Goal: Complete application form: Complete application form

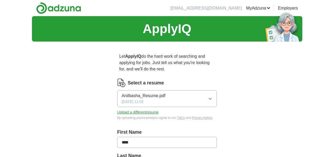
scroll to position [290, 0]
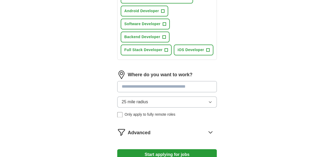
click at [143, 81] on input at bounding box center [167, 86] width 100 height 11
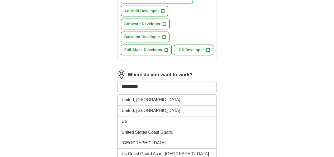
type input "*********"
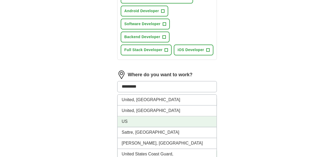
drag, startPoint x: 132, startPoint y: 91, endPoint x: 95, endPoint y: 82, distance: 38.4
click at [130, 116] on li "US" at bounding box center [166, 121] width 99 height 11
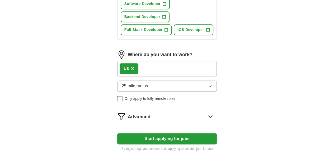
scroll to position [332, 0]
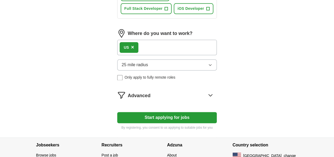
click at [153, 112] on button "Start applying for jobs" at bounding box center [167, 117] width 100 height 11
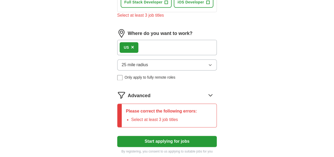
click at [162, 108] on p "Please correct the following errors:" at bounding box center [161, 111] width 71 height 6
click at [215, 91] on icon at bounding box center [210, 95] width 8 height 8
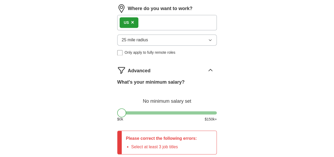
scroll to position [391, 0]
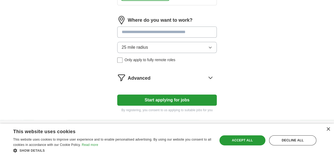
scroll to position [258, 0]
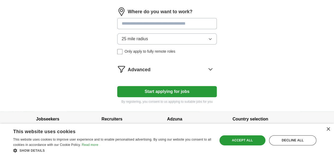
click at [157, 18] on input at bounding box center [167, 23] width 100 height 11
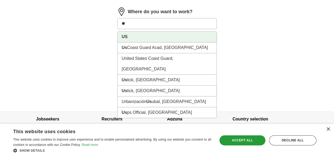
drag, startPoint x: 151, startPoint y: 30, endPoint x: 150, endPoint y: 33, distance: 2.8
click at [150, 31] on li "US" at bounding box center [166, 36] width 99 height 11
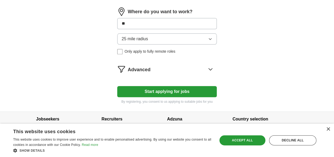
type input "**"
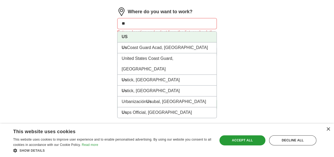
click at [138, 18] on input "**" at bounding box center [167, 23] width 100 height 11
click at [135, 31] on li "US" at bounding box center [166, 36] width 99 height 11
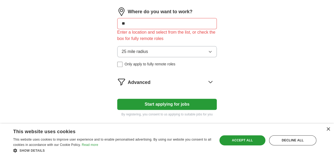
click at [144, 100] on button "Start applying for jobs" at bounding box center [167, 103] width 100 height 11
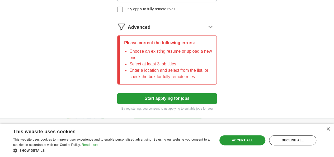
scroll to position [299, 0]
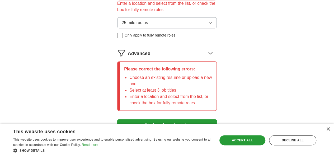
click at [212, 52] on icon at bounding box center [210, 53] width 3 height 2
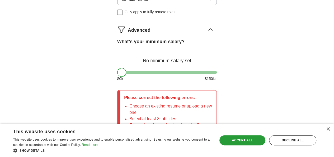
scroll to position [352, 0]
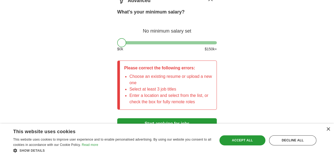
click at [188, 118] on button "Start applying for jobs" at bounding box center [167, 123] width 100 height 11
click at [251, 139] on div "Accept all" at bounding box center [242, 140] width 46 height 10
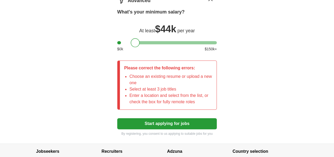
click at [126, 41] on div at bounding box center [167, 42] width 100 height 3
drag, startPoint x: 136, startPoint y: 34, endPoint x: 139, endPoint y: 35, distance: 3.4
click at [136, 41] on div at bounding box center [167, 42] width 100 height 3
drag, startPoint x: 142, startPoint y: 35, endPoint x: 145, endPoint y: 36, distance: 2.9
click at [143, 41] on div at bounding box center [167, 42] width 100 height 3
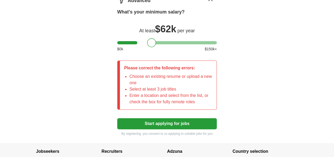
click at [147, 38] on div at bounding box center [151, 42] width 9 height 9
click at [148, 41] on div at bounding box center [167, 42] width 100 height 3
drag, startPoint x: 154, startPoint y: 37, endPoint x: 158, endPoint y: 38, distance: 4.0
click at [155, 37] on div "What's your minimum salary? At least $ 69k per year $ 0 k $ 150 k+" at bounding box center [167, 32] width 100 height 48
click at [163, 46] on div "$ 0 k $ 150 k+" at bounding box center [167, 49] width 100 height 6
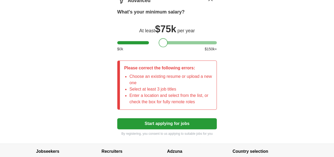
click at [154, 41] on div at bounding box center [167, 42] width 100 height 3
drag, startPoint x: 111, startPoint y: 34, endPoint x: 149, endPoint y: 37, distance: 37.6
click at [149, 41] on div at bounding box center [167, 42] width 100 height 3
click at [165, 118] on button "Start applying for jobs" at bounding box center [167, 123] width 100 height 11
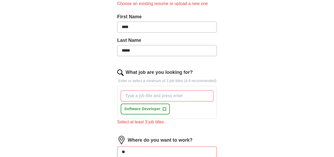
scroll to position [141, 0]
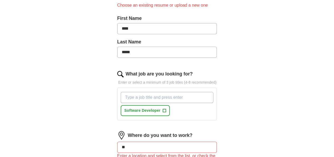
click at [143, 92] on input "What job are you looking for?" at bounding box center [167, 97] width 93 height 11
type input "ANDROID DEVELOPER"
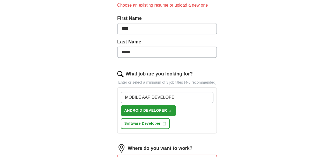
type input "MOBILE AAP DEVELOPER"
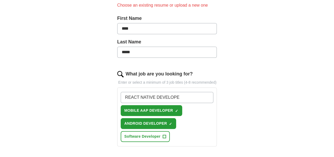
type input "REACT [DEMOGRAPHIC_DATA] DEVELOPER"
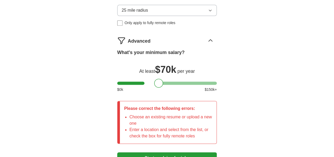
scroll to position [352, 0]
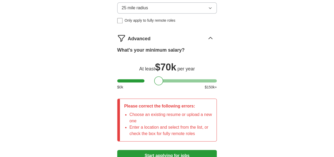
click at [163, 149] on button "Start applying for jobs" at bounding box center [167, 154] width 100 height 11
click at [161, 149] on button "Start applying for jobs" at bounding box center [167, 154] width 100 height 11
click at [151, 111] on li "Choose an existing resume or upload a new one" at bounding box center [170, 117] width 83 height 13
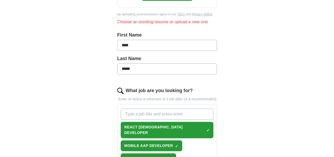
scroll to position [62, 0]
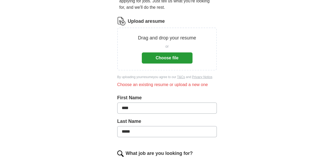
click at [171, 45] on div "or Choose file" at bounding box center [167, 52] width 51 height 22
click at [165, 52] on button "Choose file" at bounding box center [167, 57] width 51 height 11
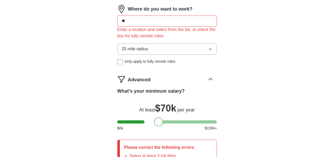
scroll to position [378, 0]
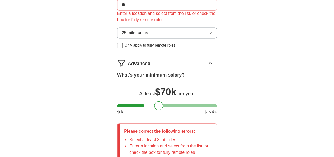
drag, startPoint x: 157, startPoint y: 111, endPoint x: 156, endPoint y: 114, distance: 2.7
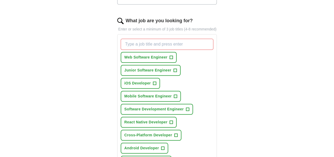
scroll to position [114, 0]
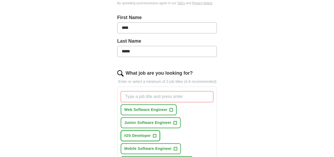
click at [126, 130] on button "iOS Developer +" at bounding box center [140, 135] width 39 height 11
click at [126, 107] on span "Web Software Engineer" at bounding box center [145, 110] width 43 height 6
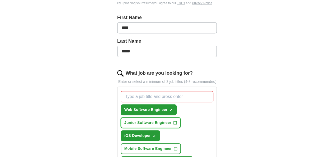
click at [171, 120] on span "Junior Software Engineer" at bounding box center [147, 123] width 47 height 6
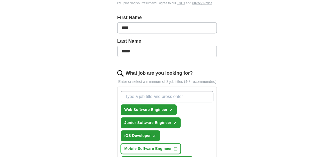
click at [180, 143] on button "Mobile Software Engineer +" at bounding box center [151, 148] width 60 height 11
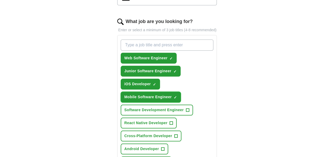
scroll to position [167, 0]
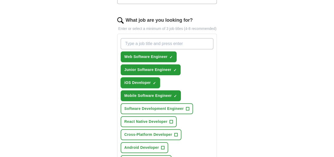
click at [124, 80] on span "iOS Developer" at bounding box center [137, 83] width 26 height 6
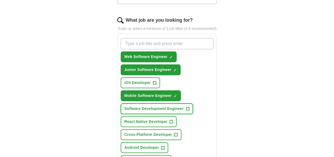
click at [125, 103] on button "Software Development Engineer +" at bounding box center [157, 108] width 72 height 11
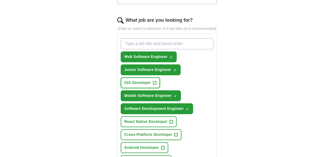
click at [125, 77] on button "iOS Developer +" at bounding box center [140, 82] width 39 height 11
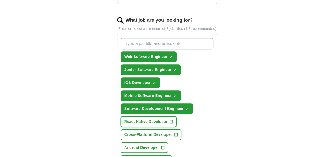
drag, startPoint x: 131, startPoint y: 88, endPoint x: 130, endPoint y: 94, distance: 6.0
click at [132, 119] on span "React Native Developer" at bounding box center [145, 122] width 43 height 6
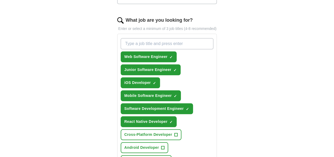
click at [129, 95] on div "Web Software Engineer ✓ × Junior Software Engineer ✓ × iOS Developer ✓ × Mobile…" at bounding box center [167, 108] width 95 height 145
click at [130, 131] on span "Cross-Platform Developer" at bounding box center [148, 134] width 48 height 6
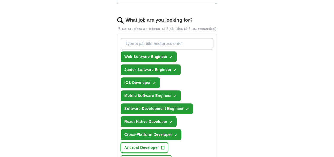
drag, startPoint x: 187, startPoint y: 102, endPoint x: 188, endPoint y: 109, distance: 7.2
click at [159, 144] on span "Android Developer" at bounding box center [141, 147] width 35 height 6
drag, startPoint x: 187, startPoint y: 115, endPoint x: 172, endPoint y: 114, distance: 15.6
drag, startPoint x: 141, startPoint y: 110, endPoint x: 136, endPoint y: 110, distance: 4.5
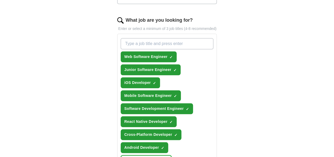
click at [140, 155] on button "Full Stack Developer +" at bounding box center [146, 160] width 51 height 11
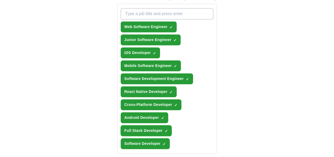
scroll to position [220, 0]
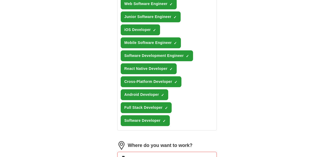
drag, startPoint x: 145, startPoint y: 97, endPoint x: 92, endPoint y: 99, distance: 52.6
click at [100, 99] on div "Let ApplyIQ do the hard work of searching and applying for jobs. Just tell us w…" at bounding box center [167, 82] width 135 height 513
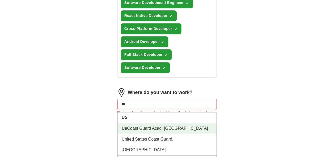
click at [132, 123] on li "Us Coast Guard Acad, [GEOGRAPHIC_DATA]" at bounding box center [166, 128] width 99 height 11
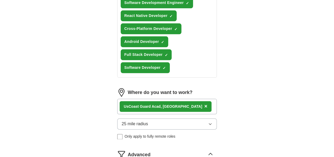
click at [162, 101] on div "Us Coast Guard Acad, [GEOGRAPHIC_DATA] ×" at bounding box center [166, 106] width 92 height 11
click at [204, 103] on span "×" at bounding box center [205, 106] width 3 height 6
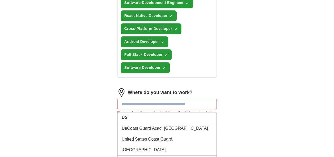
click at [161, 98] on input at bounding box center [167, 103] width 100 height 11
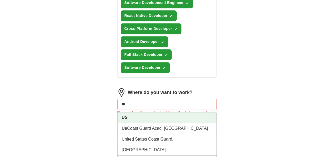
click at [157, 112] on li "US" at bounding box center [166, 117] width 99 height 11
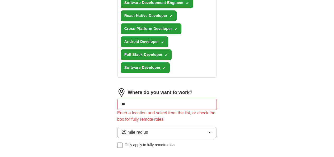
drag, startPoint x: 150, startPoint y: 46, endPoint x: 111, endPoint y: 48, distance: 39.1
click at [117, 98] on input "**" at bounding box center [167, 103] width 100 height 11
type input "*"
type input "*****"
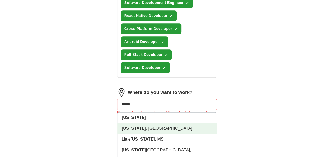
click at [127, 123] on li "[US_STATE] , [GEOGRAPHIC_DATA]" at bounding box center [166, 128] width 99 height 11
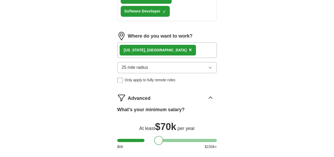
scroll to position [352, 0]
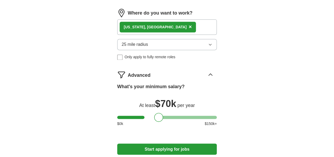
click at [167, 143] on button "Start applying for jobs" at bounding box center [167, 148] width 100 height 11
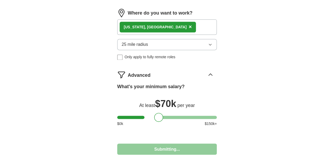
select select "**"
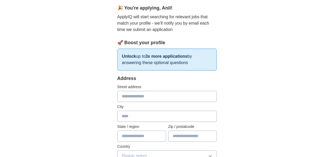
scroll to position [79, 0]
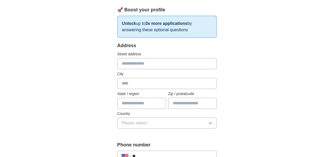
click at [134, 67] on input "text" at bounding box center [167, 63] width 100 height 11
type input "**********"
type input "******"
type input "**"
type input "*****"
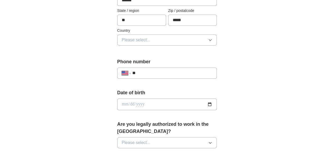
scroll to position [185, 0]
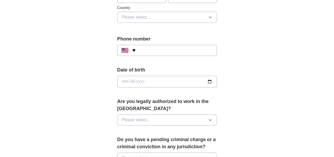
drag, startPoint x: 160, startPoint y: 53, endPoint x: 157, endPoint y: 48, distance: 5.6
click at [160, 53] on div "**********" at bounding box center [167, 50] width 100 height 11
click at [157, 48] on input "**" at bounding box center [172, 50] width 80 height 6
click at [147, 50] on input "**" at bounding box center [172, 50] width 80 height 6
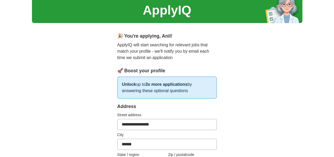
scroll to position [26, 0]
